Goal: Check status

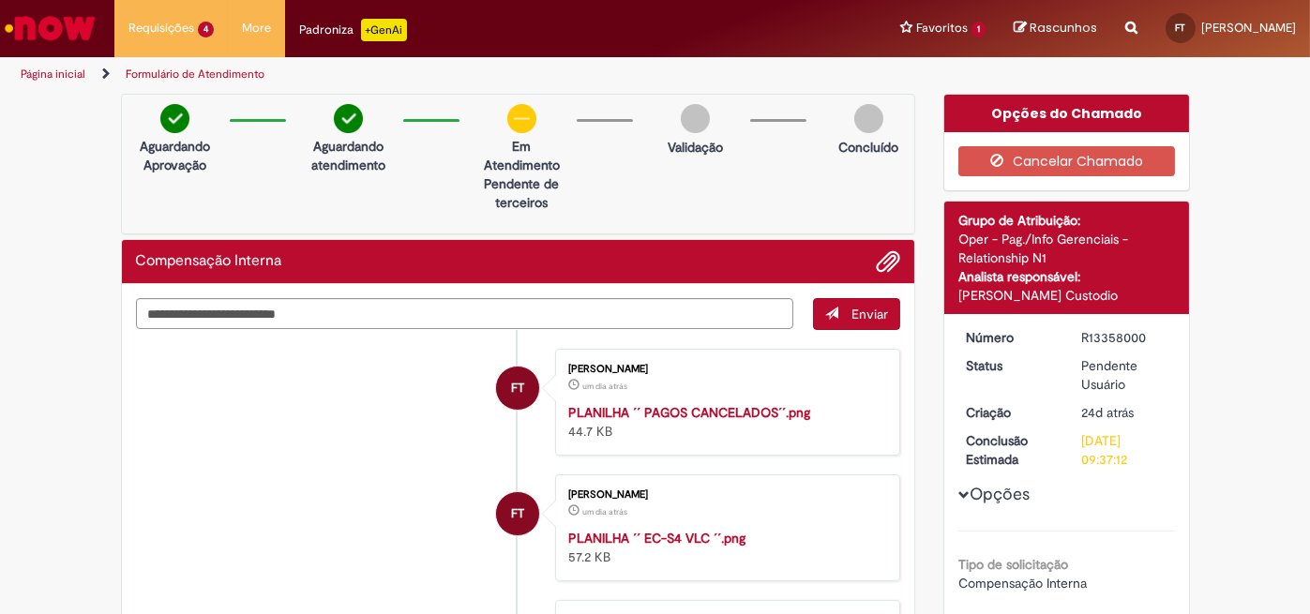
click at [350, 433] on li "FT [PERSON_NAME] um dia atrás um dia atrás PLANILHA ´´ PAGOS CANCELADOS´´.png 4…" at bounding box center [518, 402] width 765 height 107
click at [218, 456] on li "FT [PERSON_NAME] um dia atrás um dia atrás PLANILHA ´´ PAGOS CANCELADOS´´.png 4…" at bounding box center [518, 402] width 765 height 107
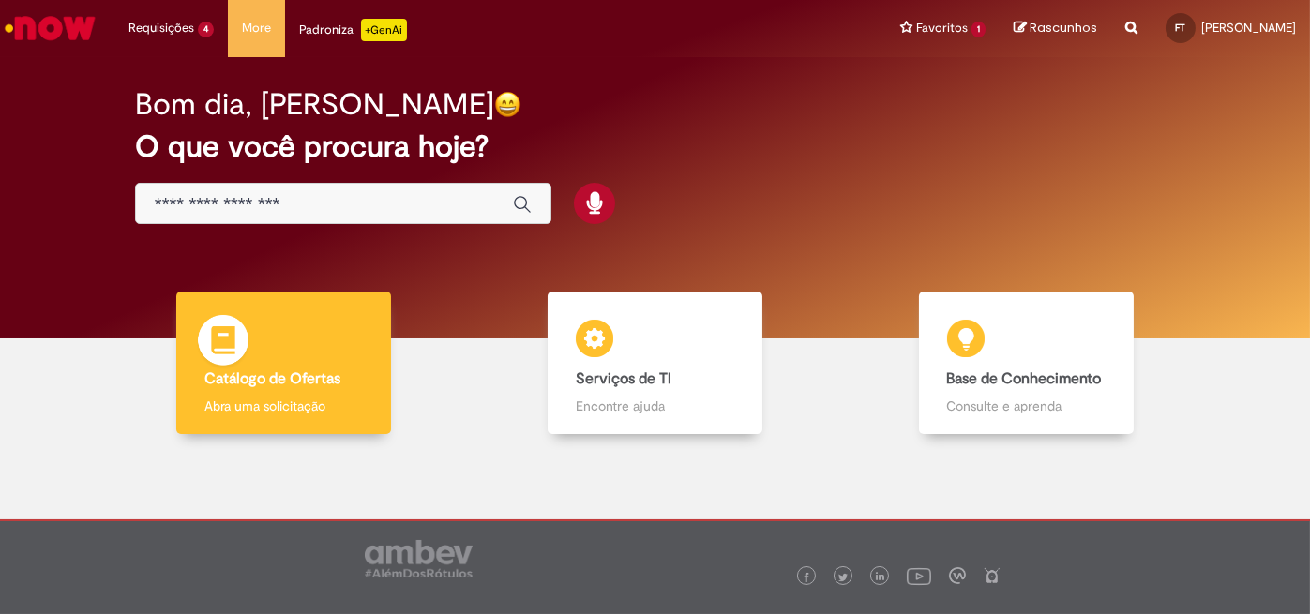
click at [245, 360] on img at bounding box center [223, 343] width 56 height 56
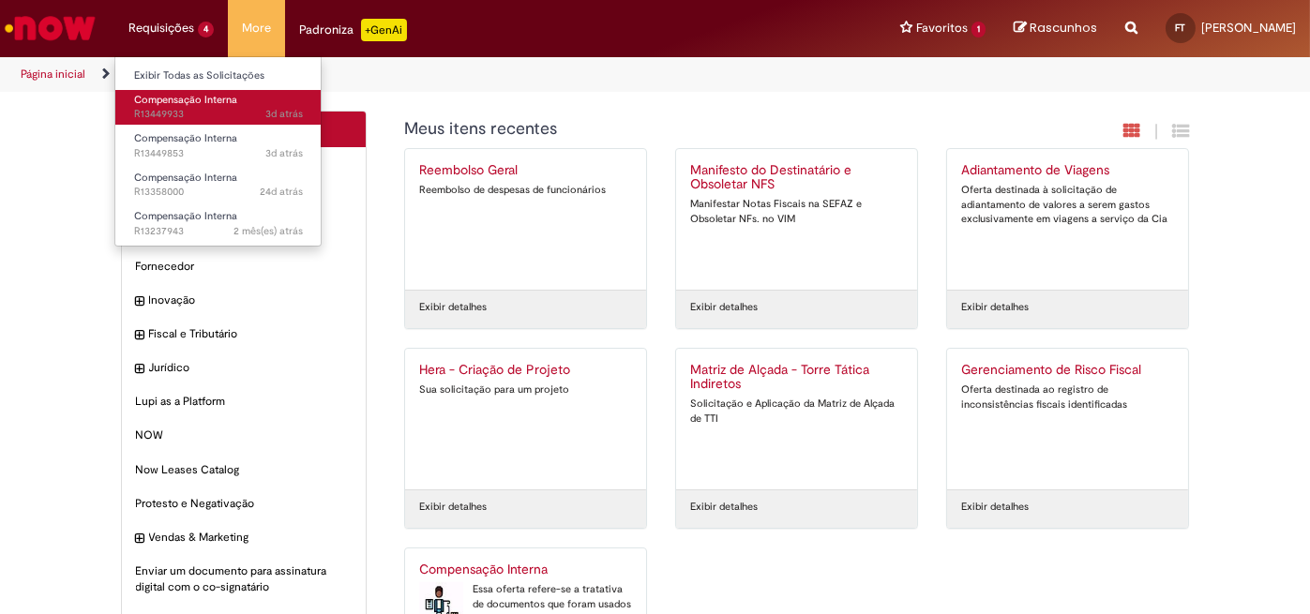
click at [163, 108] on span "3d atrás 3 dias atrás R13449933" at bounding box center [218, 114] width 169 height 15
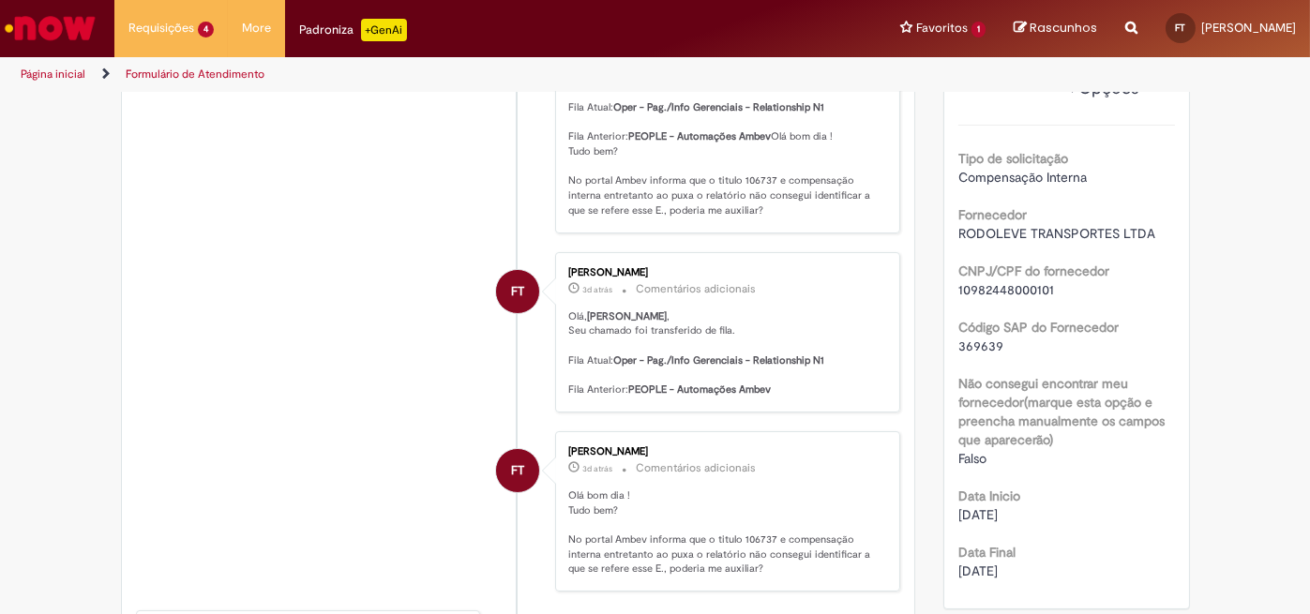
scroll to position [624, 0]
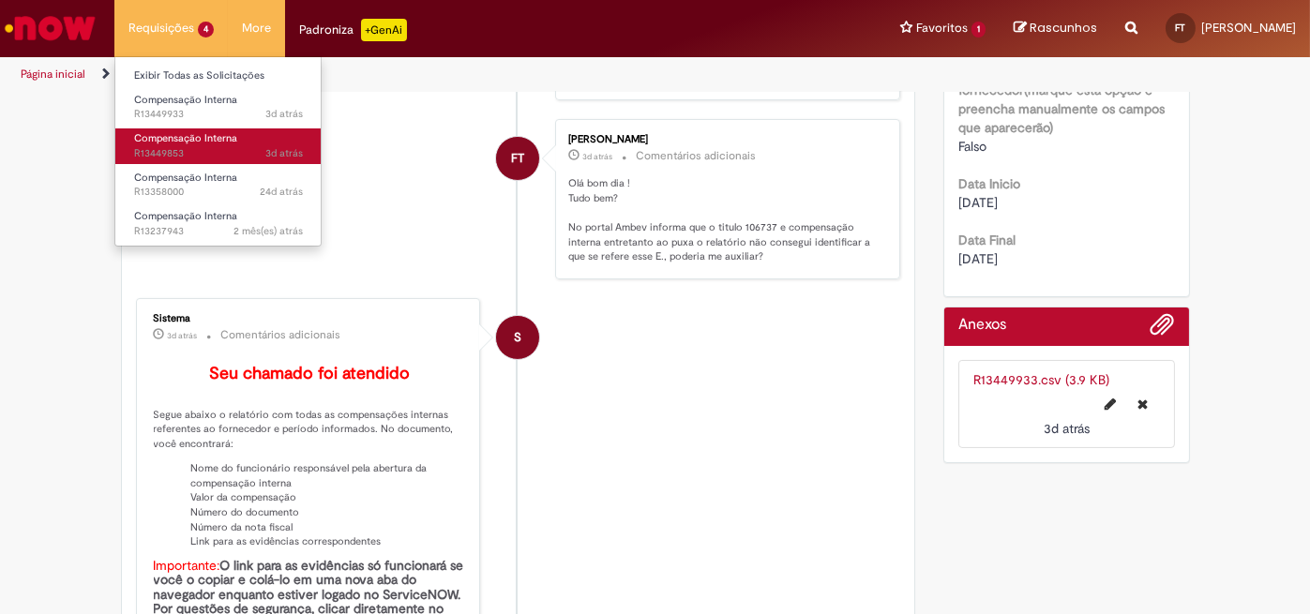
click at [203, 150] on span "3d atrás 3 dias atrás R13449853" at bounding box center [218, 153] width 169 height 15
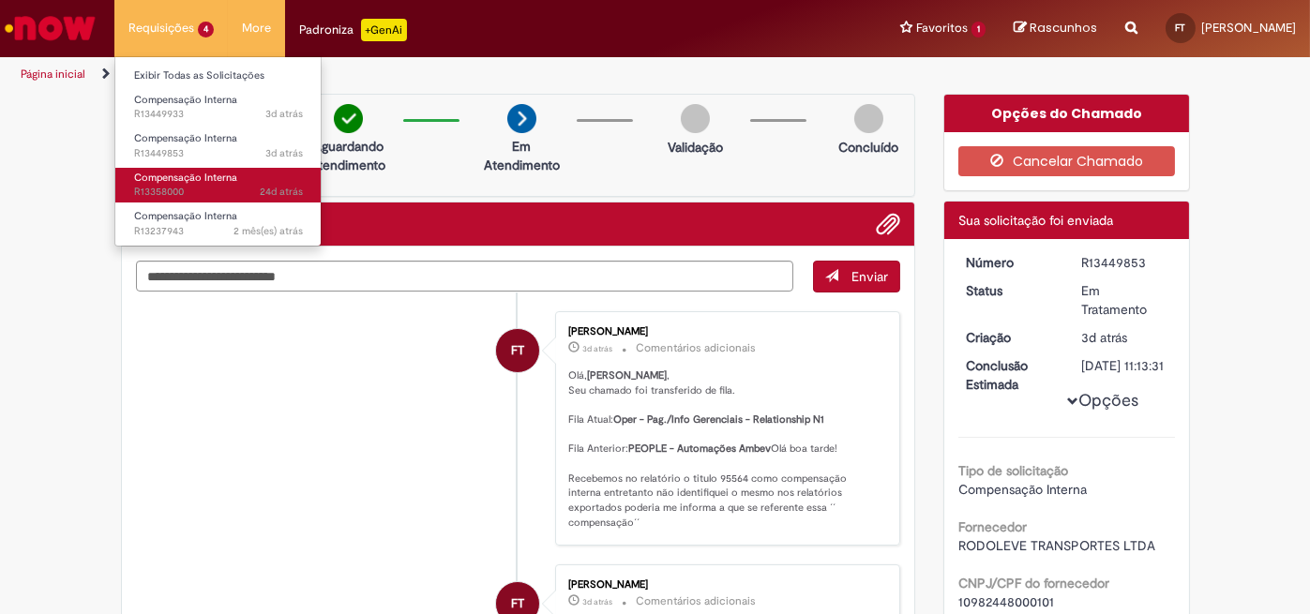
click at [222, 176] on span "Compensação Interna" at bounding box center [185, 178] width 103 height 14
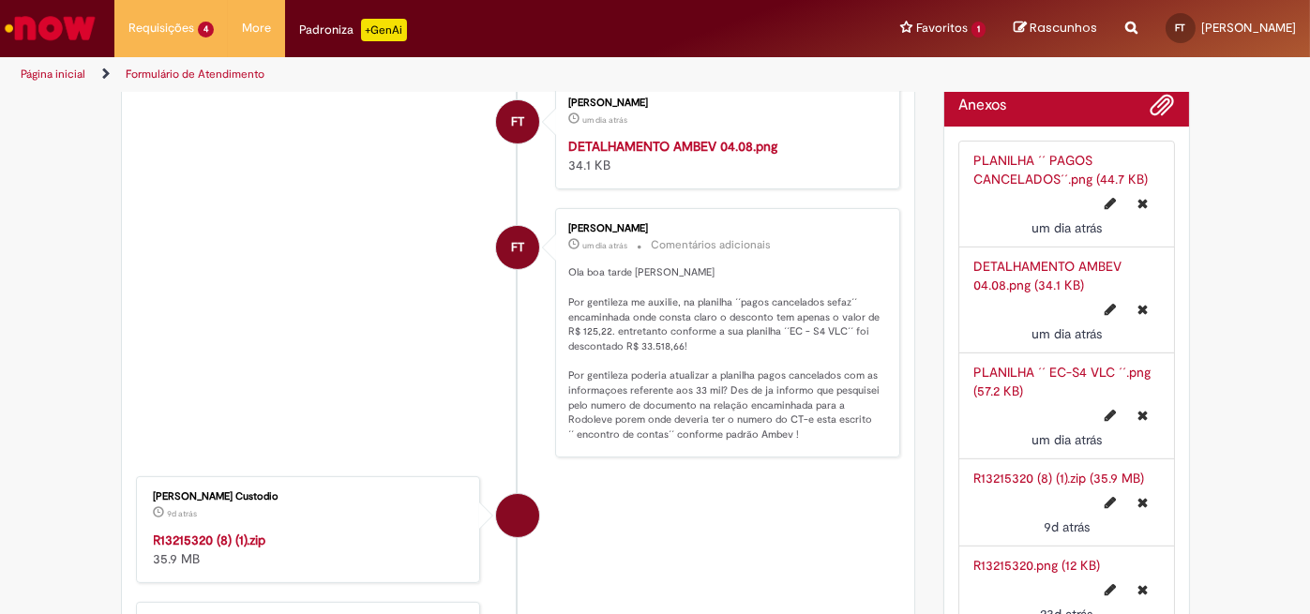
scroll to position [1250, 0]
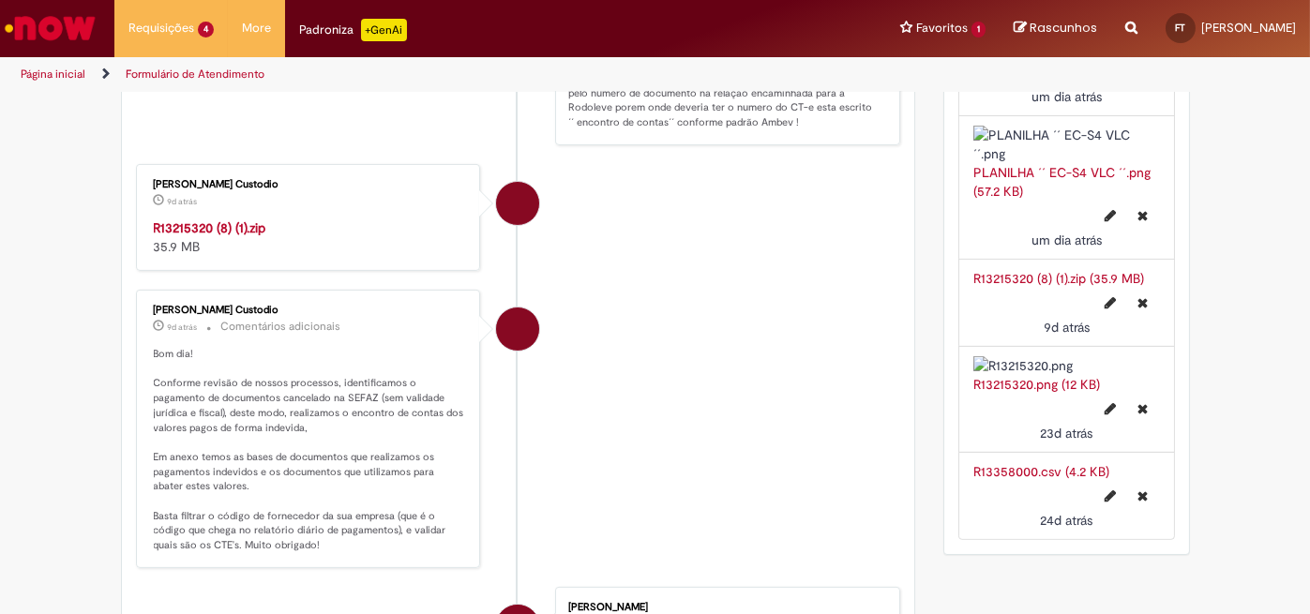
click at [228, 236] on strong "R13215320 (8) (1).zip" at bounding box center [210, 227] width 113 height 17
drag, startPoint x: 1286, startPoint y: 0, endPoint x: 867, endPoint y: 523, distance: 670.3
click at [867, 271] on li "Igor Alexandre Custodio 9d atrás 9 dias atrás R13215320 (8) (1).zip 35.9 MB" at bounding box center [518, 217] width 765 height 107
